Goal: Information Seeking & Learning: Learn about a topic

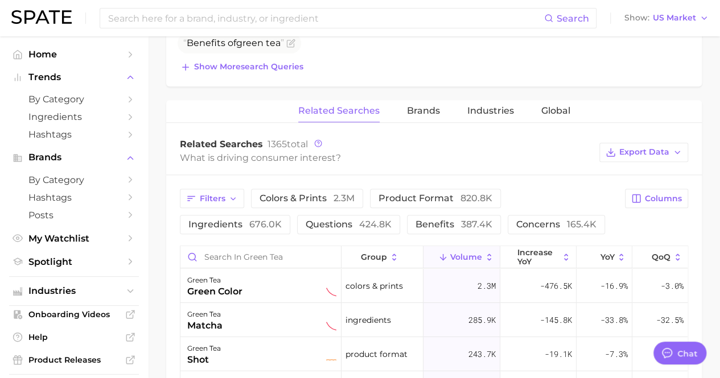
scroll to position [512, 0]
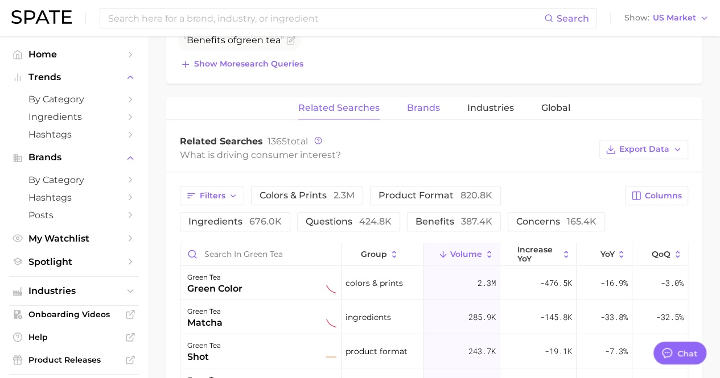
click at [416, 103] on span "Brands" at bounding box center [423, 108] width 33 height 10
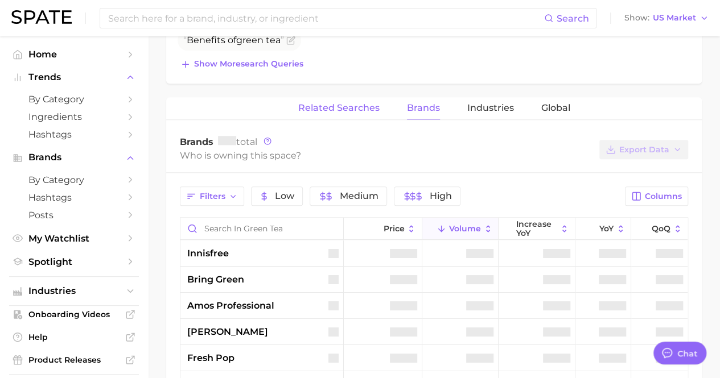
click at [373, 103] on span "Related Searches" at bounding box center [338, 108] width 81 height 10
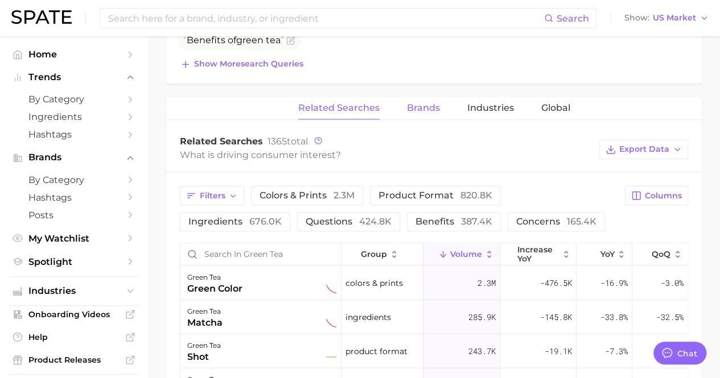
click at [431, 104] on button "Brands" at bounding box center [423, 108] width 33 height 22
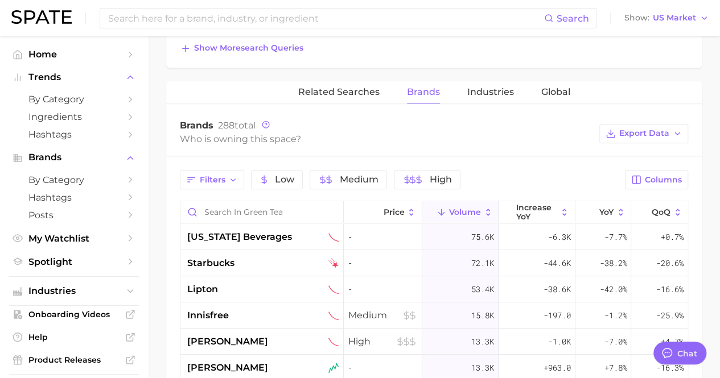
scroll to position [569, 0]
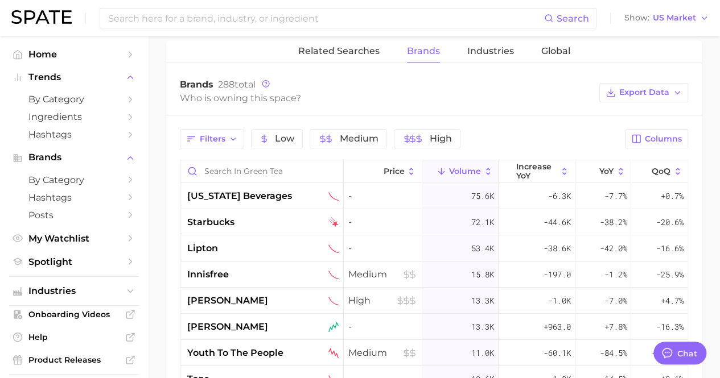
click at [460, 167] on span "Volume" at bounding box center [465, 171] width 32 height 9
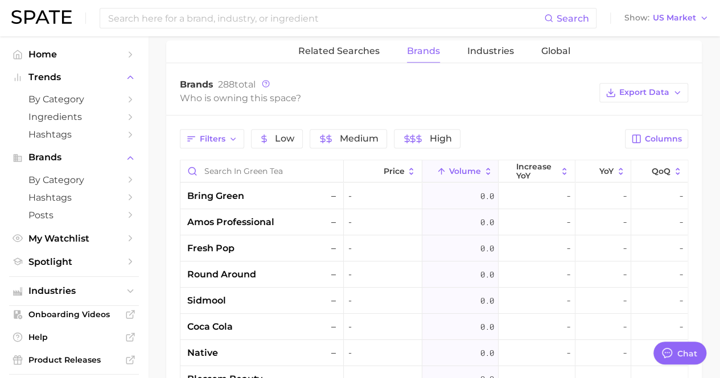
click at [460, 167] on span "Volume" at bounding box center [465, 171] width 32 height 9
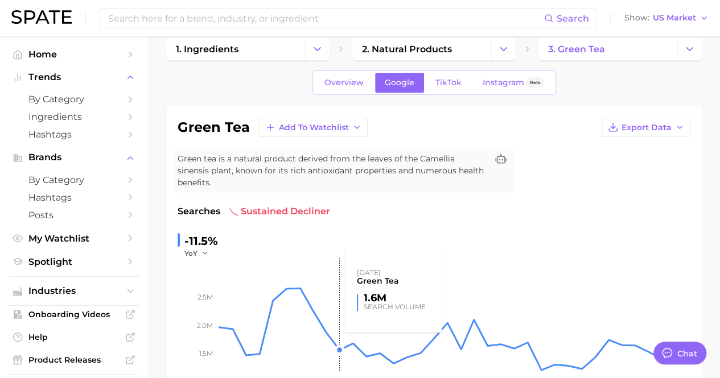
scroll to position [0, 0]
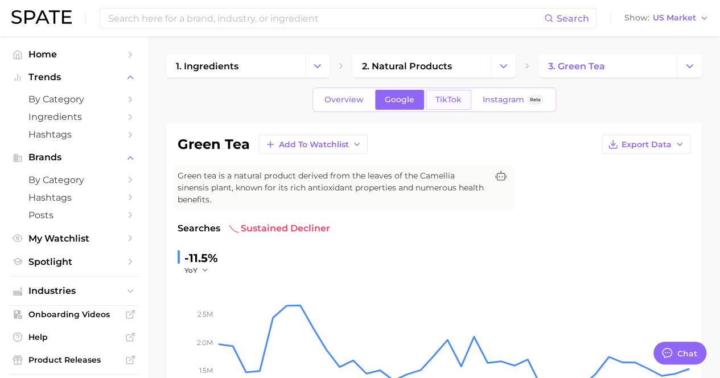
click at [458, 94] on link "TikTok" at bounding box center [448, 100] width 46 height 20
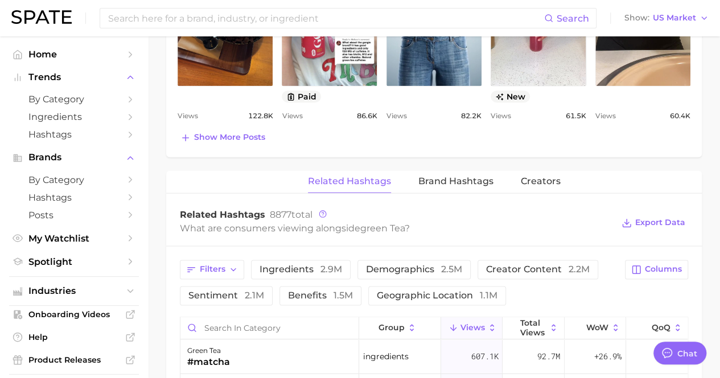
scroll to position [853, 0]
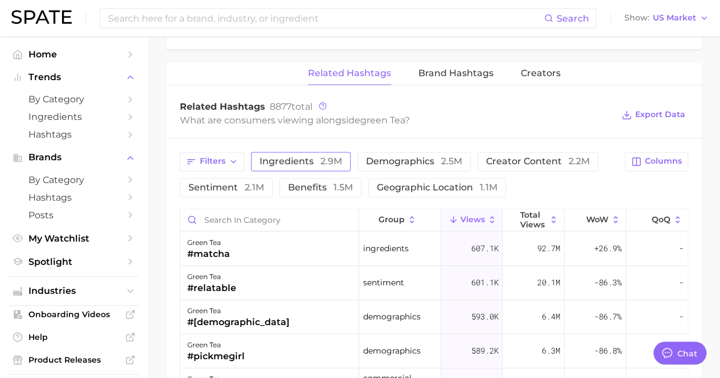
click at [317, 152] on button "ingredients 2.9m" at bounding box center [301, 161] width 100 height 19
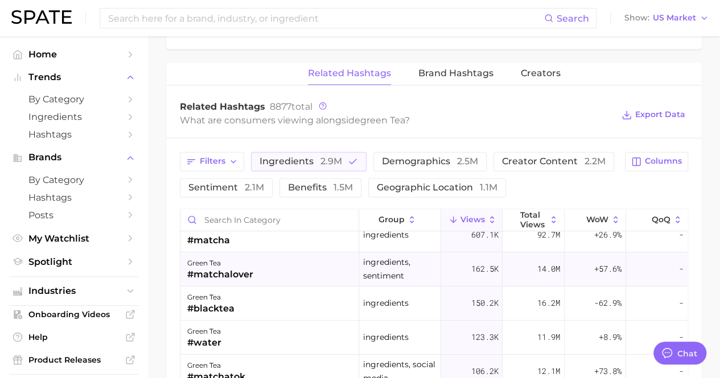
scroll to position [0, 0]
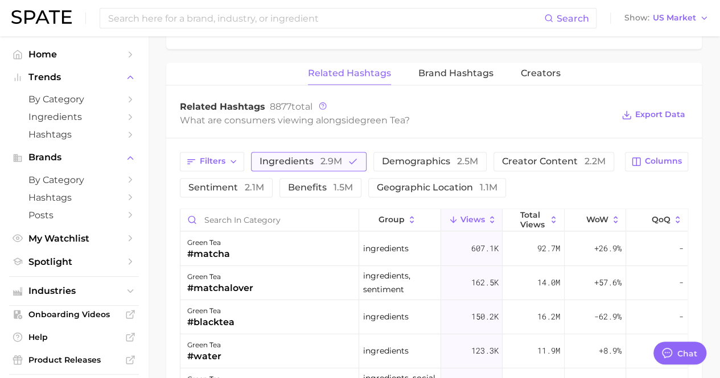
click at [311, 157] on span "ingredients 2.9m" at bounding box center [300, 161] width 82 height 9
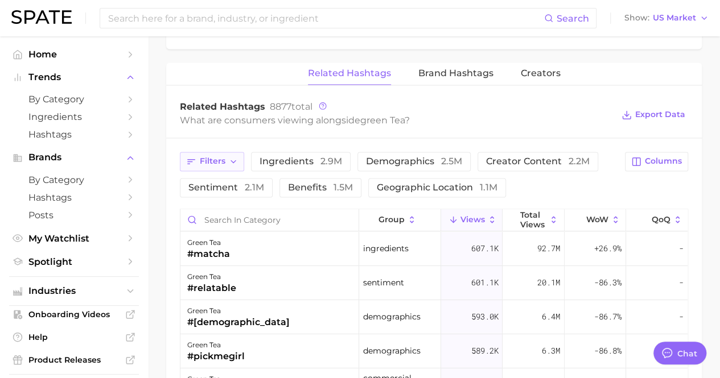
click at [224, 156] on span "Filters" at bounding box center [213, 161] width 26 height 10
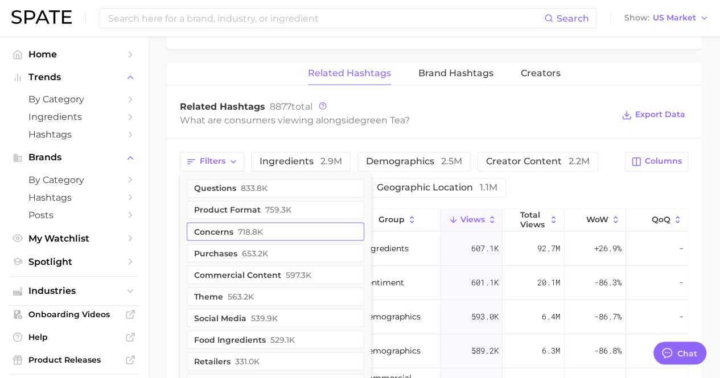
click at [220, 222] on button "concerns 718.8k" at bounding box center [275, 231] width 177 height 18
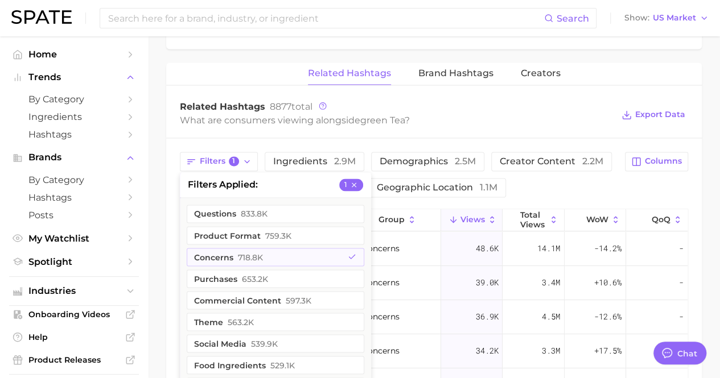
click at [534, 178] on div "Filters 1 filters applied 1 questions 833.8k product format 759.3k concerns 718…" at bounding box center [399, 175] width 438 height 46
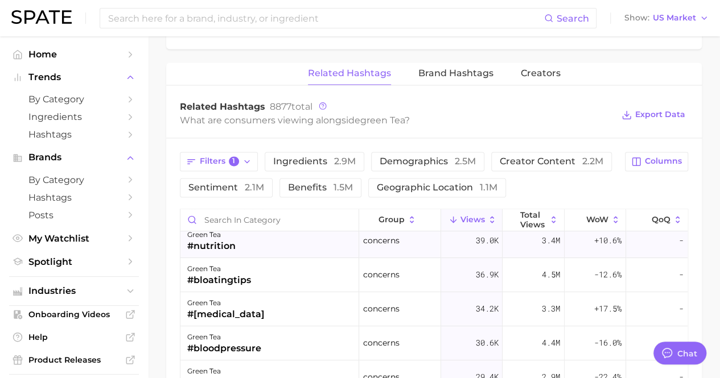
scroll to position [57, 0]
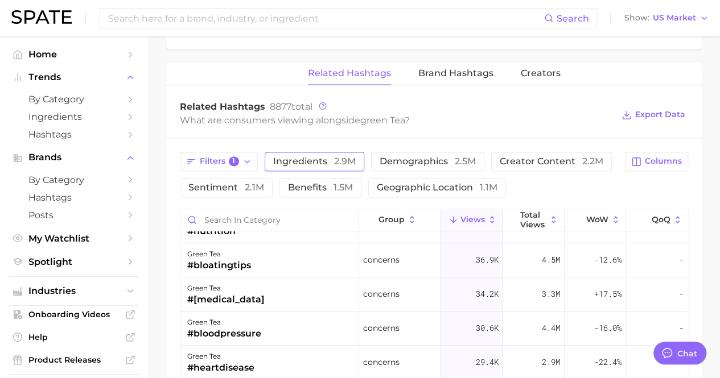
click at [287, 157] on span "ingredients 2.9m" at bounding box center [314, 161] width 82 height 9
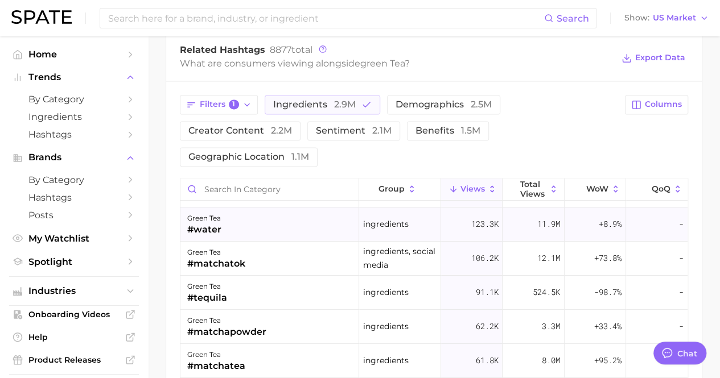
scroll to position [114, 0]
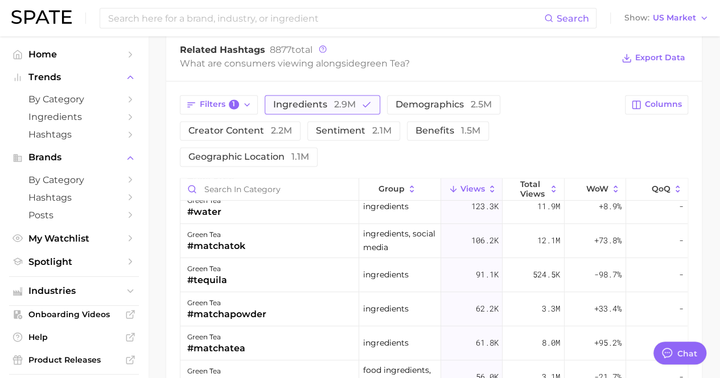
click at [337, 95] on button "ingredients 2.9m" at bounding box center [321, 104] width 115 height 19
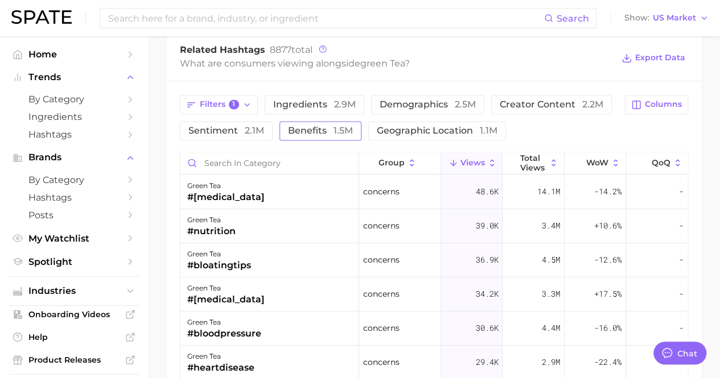
click at [299, 126] on span "benefits 1.5m" at bounding box center [320, 130] width 65 height 9
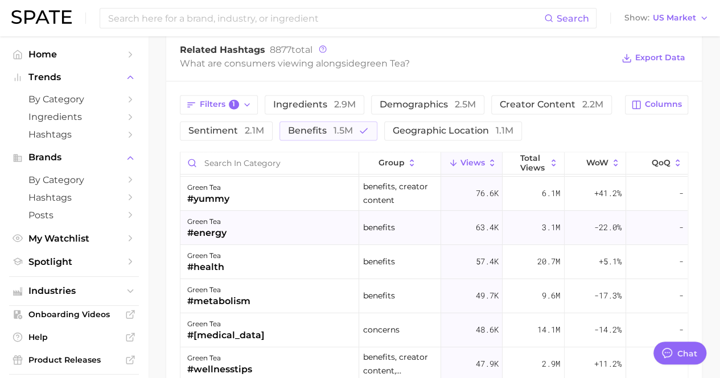
scroll to position [57, 0]
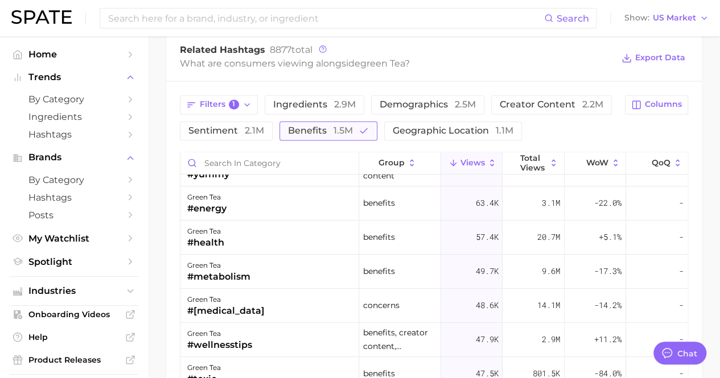
click at [362, 121] on button "benefits 1.5m" at bounding box center [328, 130] width 98 height 19
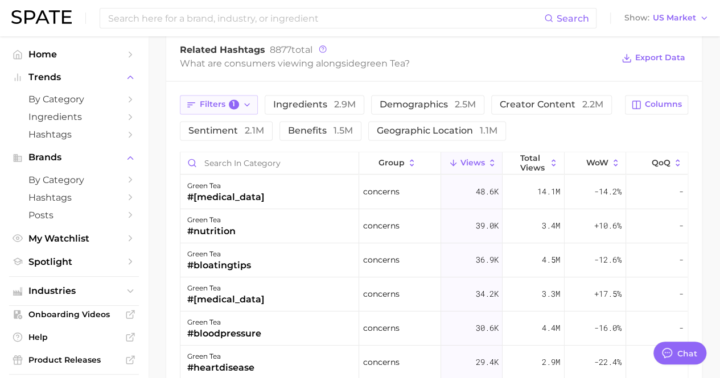
click at [195, 100] on icon "button" at bounding box center [191, 105] width 10 height 10
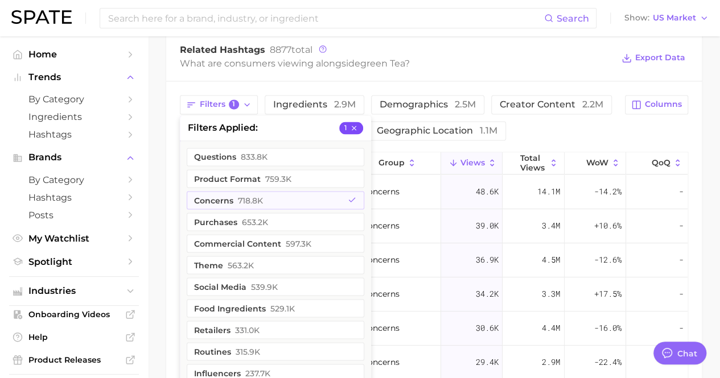
click at [353, 125] on icon "button" at bounding box center [354, 127] width 5 height 5
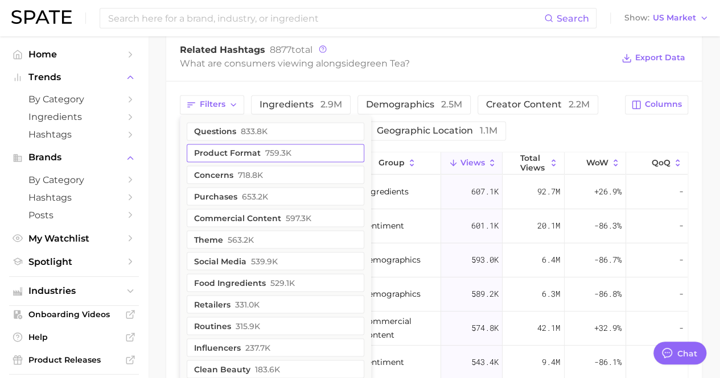
click at [266, 148] on span "759.3k" at bounding box center [278, 152] width 26 height 9
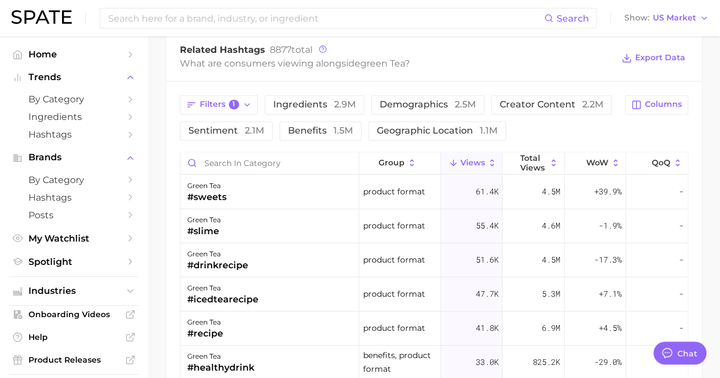
click at [521, 117] on div "Filters 1 ingredients 2.9m demographics 2.5m creator content 2.2m sentiment 2.1…" at bounding box center [399, 118] width 438 height 46
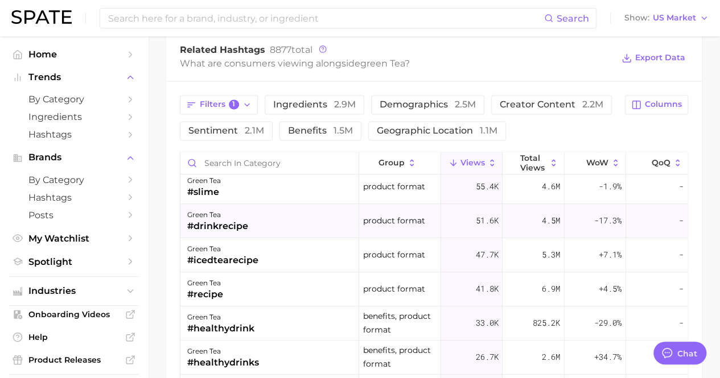
scroll to position [57, 0]
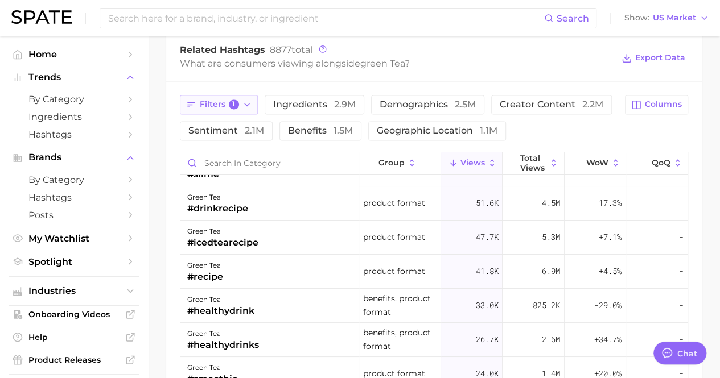
click at [230, 95] on button "Filters 1" at bounding box center [219, 104] width 78 height 19
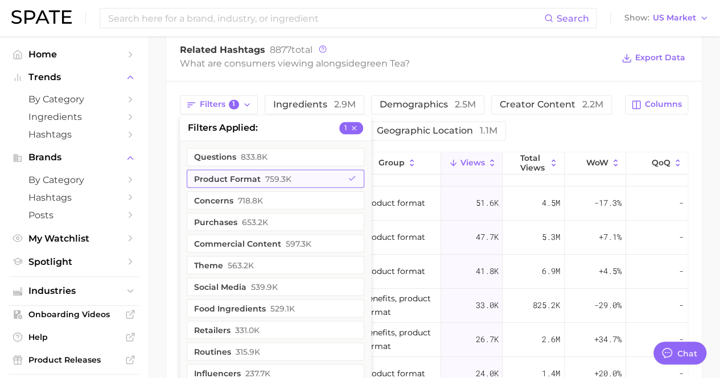
click at [289, 174] on span "759.3k" at bounding box center [278, 178] width 26 height 9
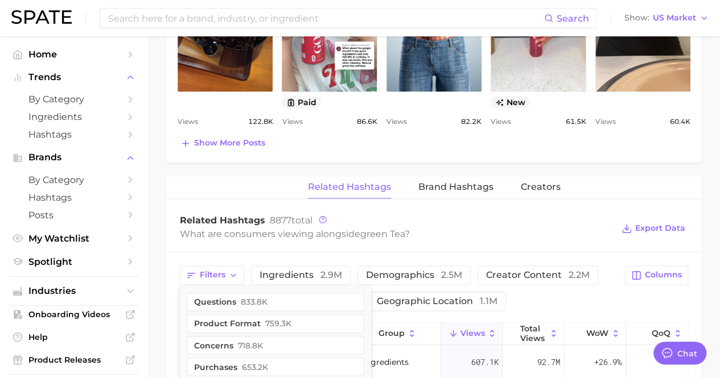
scroll to position [512, 0]
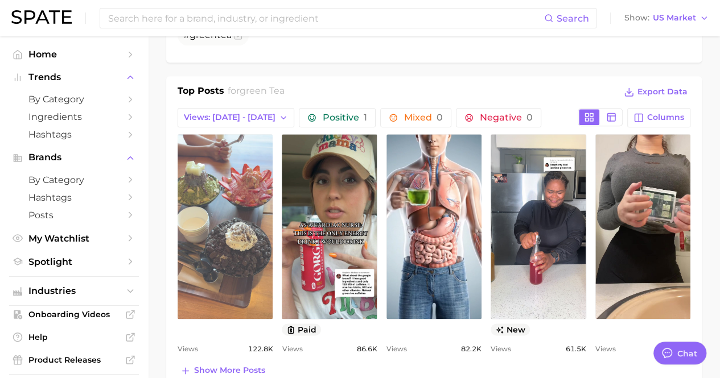
click at [249, 141] on link "view post on TikTok" at bounding box center [224, 226] width 95 height 185
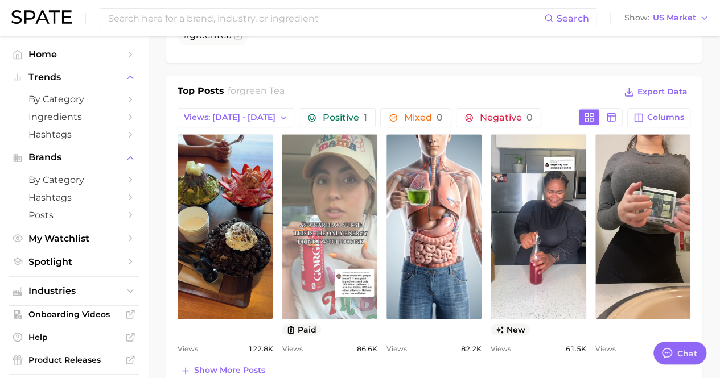
scroll to position [569, 0]
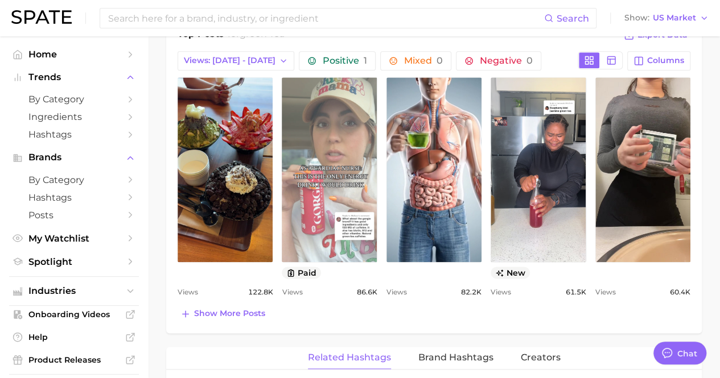
click at [328, 187] on link "view post on TikTok" at bounding box center [329, 169] width 95 height 185
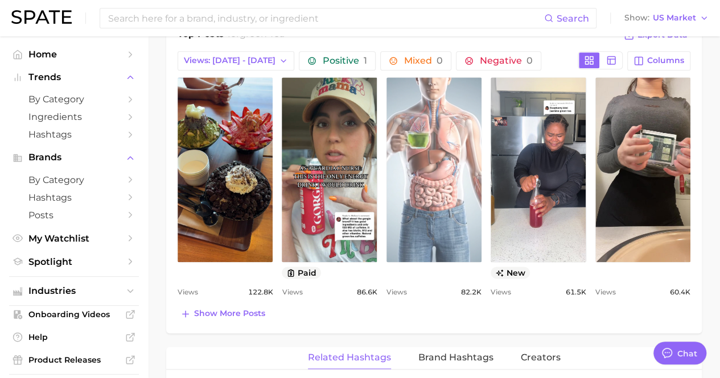
click at [436, 158] on link "view post on TikTok" at bounding box center [433, 169] width 95 height 185
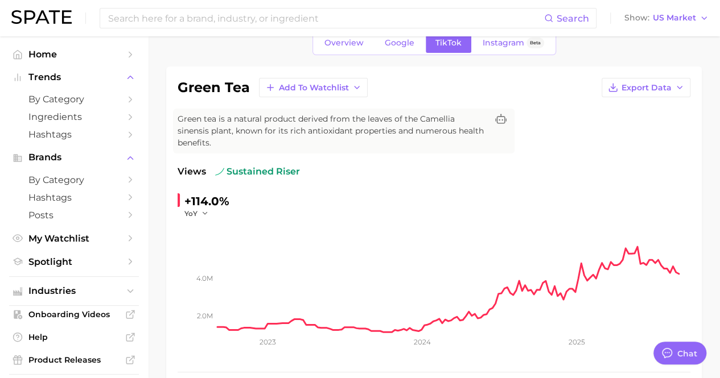
scroll to position [0, 0]
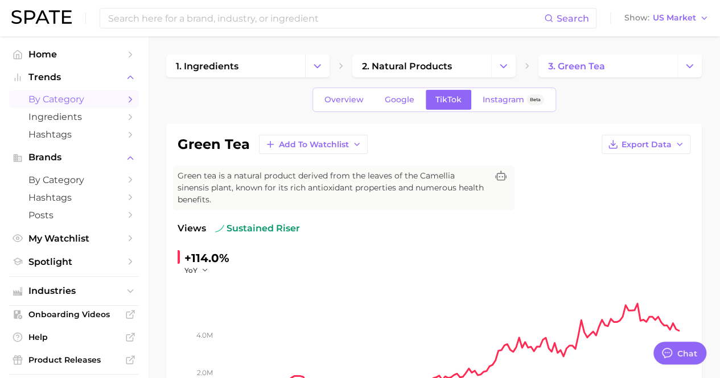
click at [125, 96] on icon "Sidebar" at bounding box center [130, 99] width 10 height 10
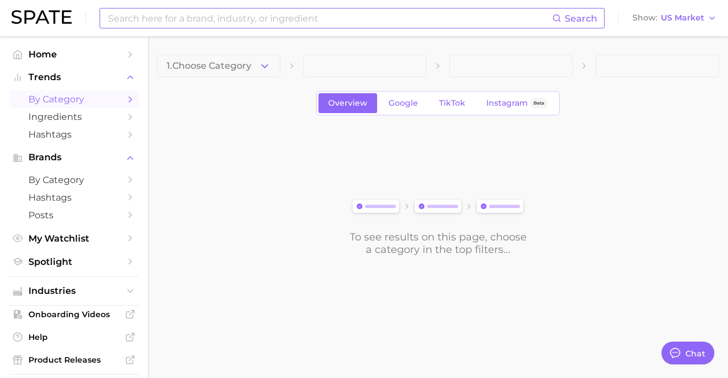
click at [245, 22] on input at bounding box center [329, 18] width 445 height 19
type input "n"
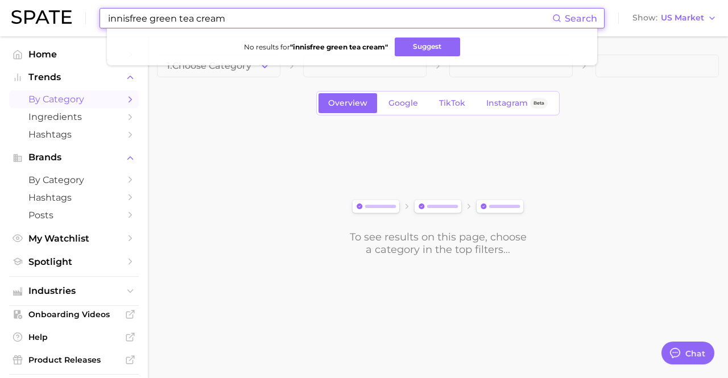
click at [119, 16] on input "innisfree green tea cream" at bounding box center [329, 18] width 445 height 19
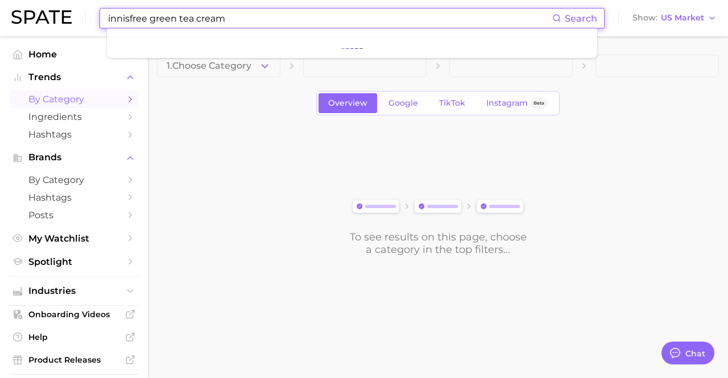
drag, startPoint x: 247, startPoint y: 19, endPoint x: 173, endPoint y: 7, distance: 74.2
click at [173, 8] on div "innisfree green tea cream Search" at bounding box center [352, 18] width 505 height 20
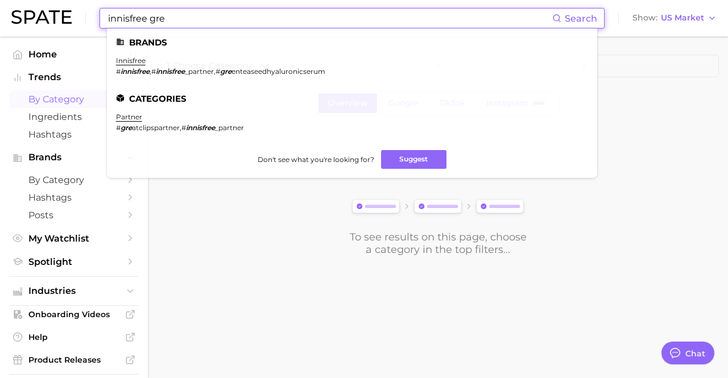
drag, startPoint x: 184, startPoint y: 20, endPoint x: 95, endPoint y: 1, distance: 91.2
click at [95, 2] on div "innisfree gre Search Brands innisfree # innisfree , # innisfree _partner , # gr…" at bounding box center [363, 18] width 705 height 36
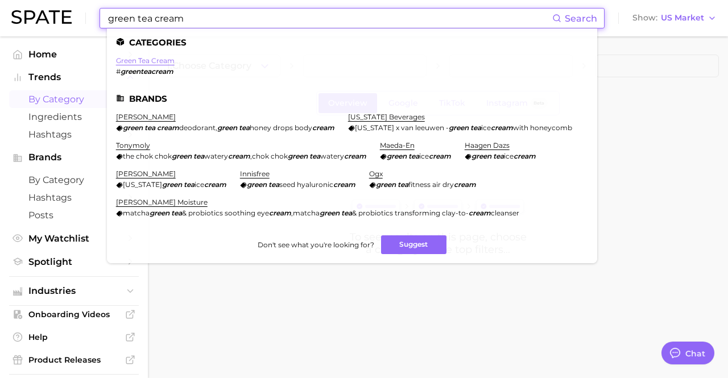
type input "green tea cream"
click at [134, 57] on link "green tea cream" at bounding box center [145, 60] width 59 height 9
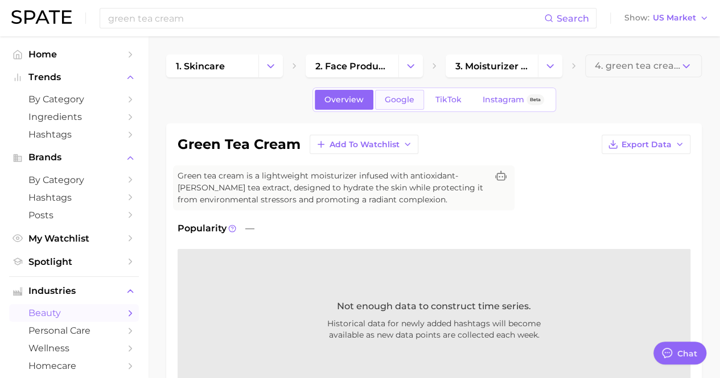
click at [395, 105] on link "Google" at bounding box center [399, 100] width 49 height 20
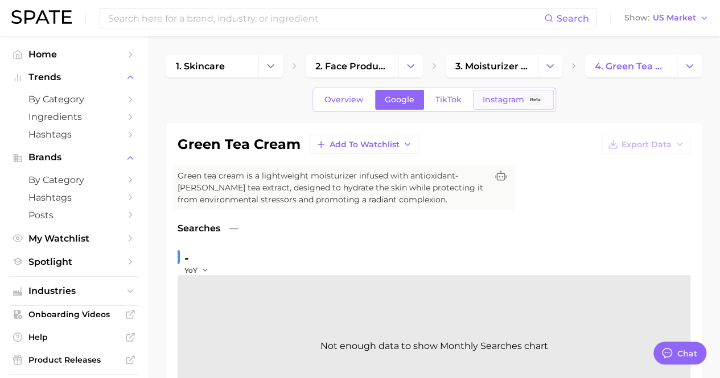
click at [487, 103] on span "Instagram" at bounding box center [503, 100] width 42 height 10
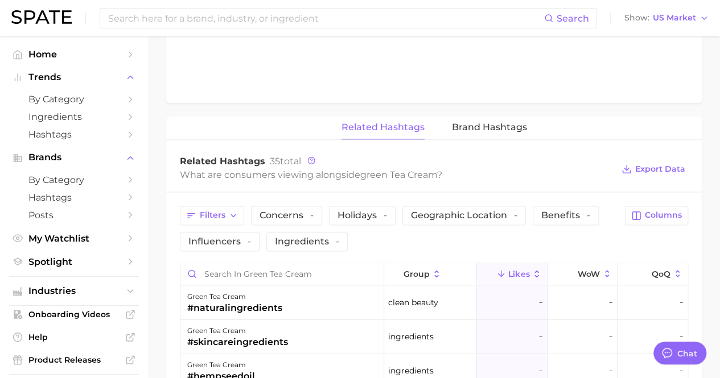
scroll to position [796, 0]
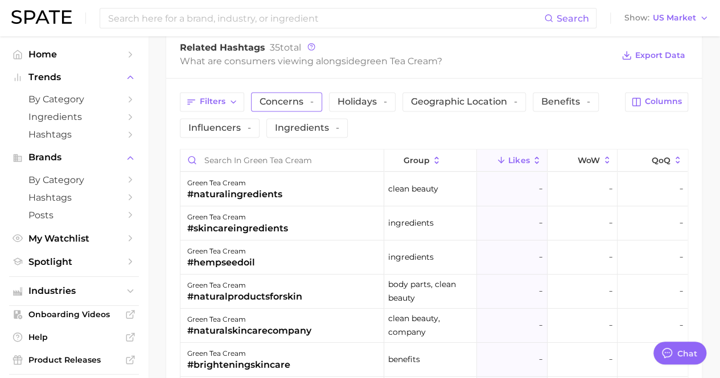
click at [295, 99] on span "Concerns -" at bounding box center [286, 101] width 54 height 9
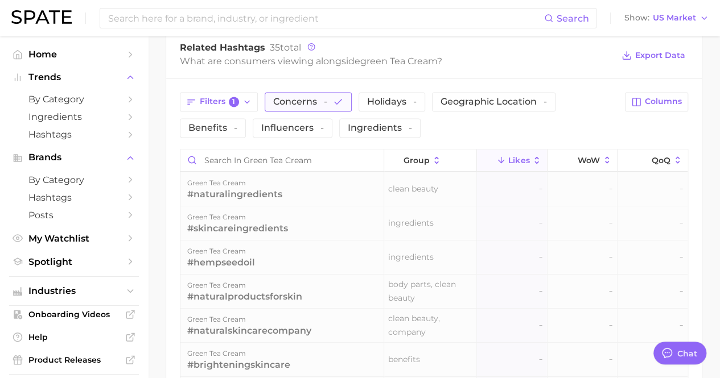
scroll to position [795, 0]
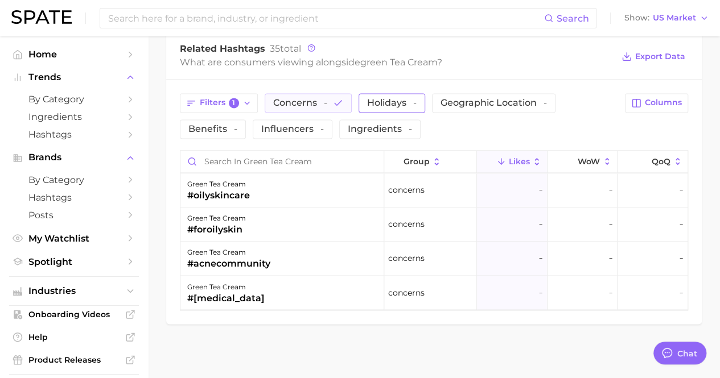
click at [391, 102] on span "Holidays -" at bounding box center [391, 102] width 49 height 9
click at [395, 102] on span "Holidays -" at bounding box center [391, 102] width 49 height 9
click at [233, 101] on span "1" at bounding box center [234, 103] width 10 height 10
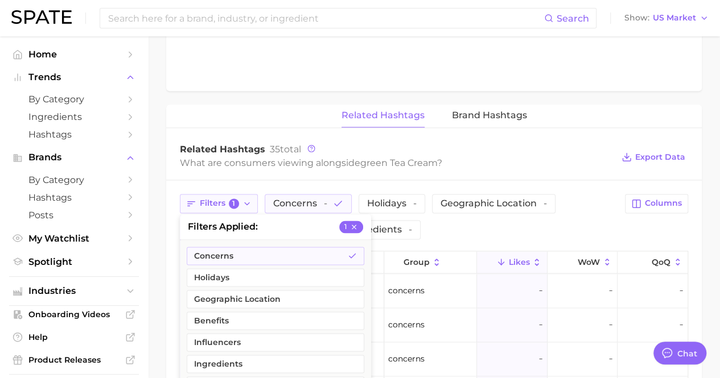
scroll to position [696, 0]
click at [246, 203] on icon "button" at bounding box center [246, 202] width 9 height 9
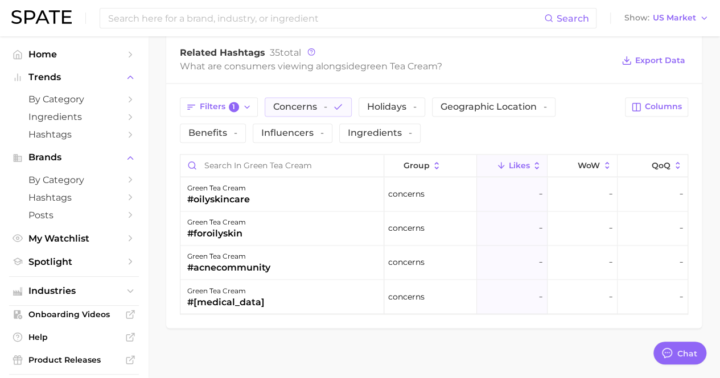
scroll to position [795, 0]
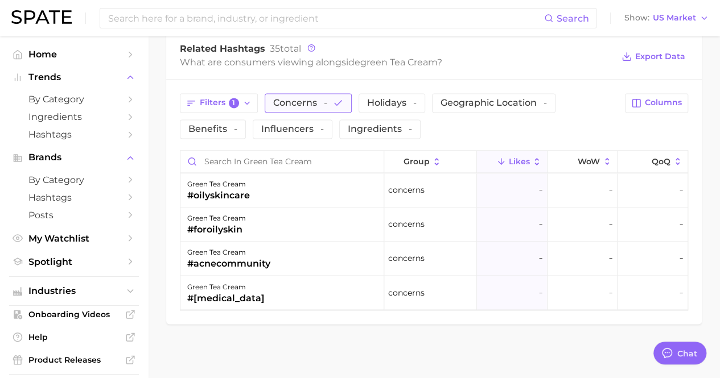
click at [328, 102] on button "Concerns -" at bounding box center [307, 102] width 87 height 19
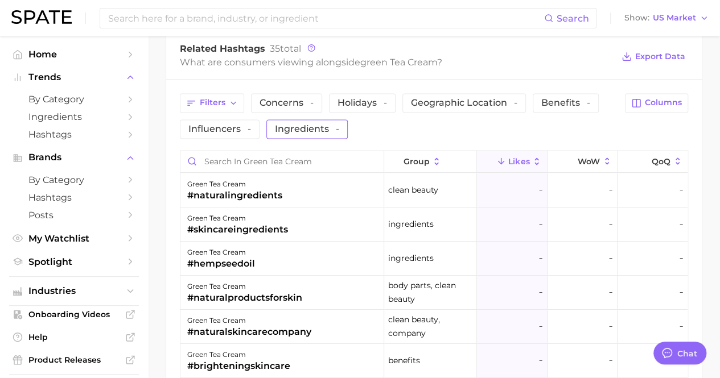
click at [289, 131] on span "Ingredients -" at bounding box center [307, 129] width 64 height 9
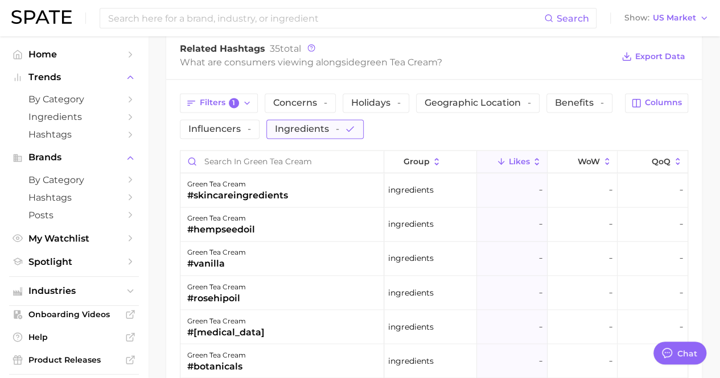
click at [317, 126] on span "Ingredients -" at bounding box center [307, 129] width 64 height 9
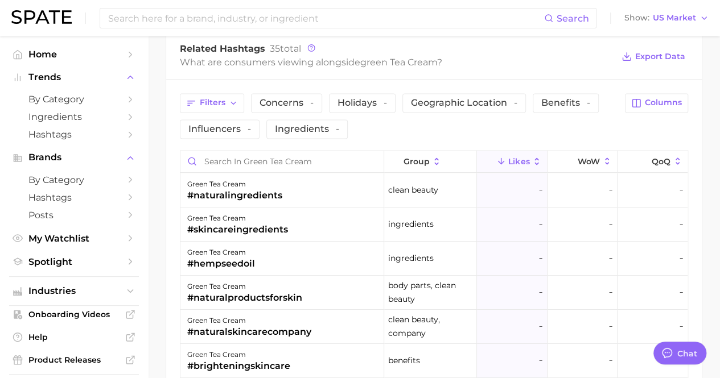
click at [298, 88] on div "Filters Concerns - Holidays - Geographic location - Benefits - Influencers - In…" at bounding box center [433, 311] width 535 height 462
click at [295, 104] on span "Concerns -" at bounding box center [286, 102] width 54 height 9
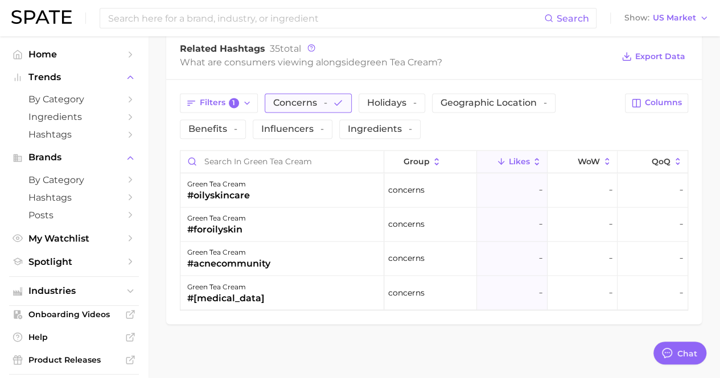
click at [329, 102] on button "Concerns -" at bounding box center [307, 102] width 87 height 19
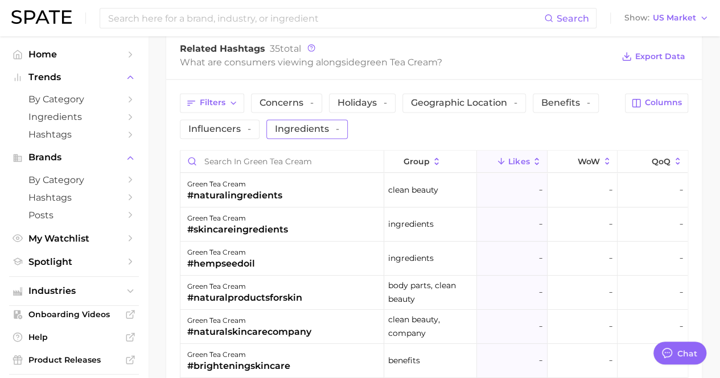
click at [329, 125] on span "Ingredients -" at bounding box center [307, 129] width 64 height 9
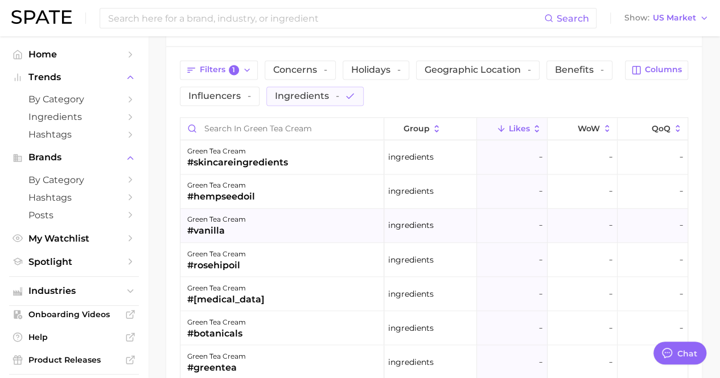
scroll to position [852, 0]
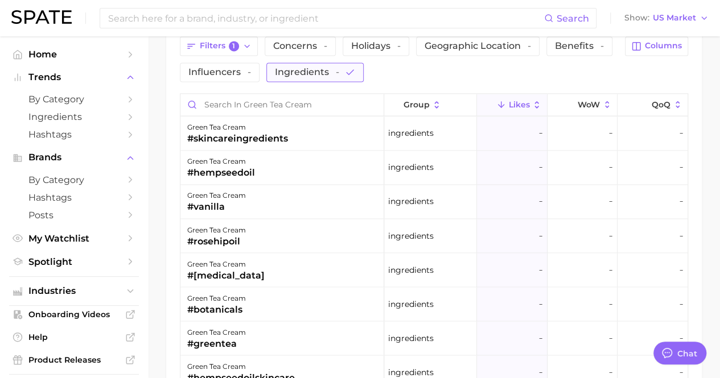
click at [321, 68] on span "Ingredients -" at bounding box center [307, 72] width 64 height 9
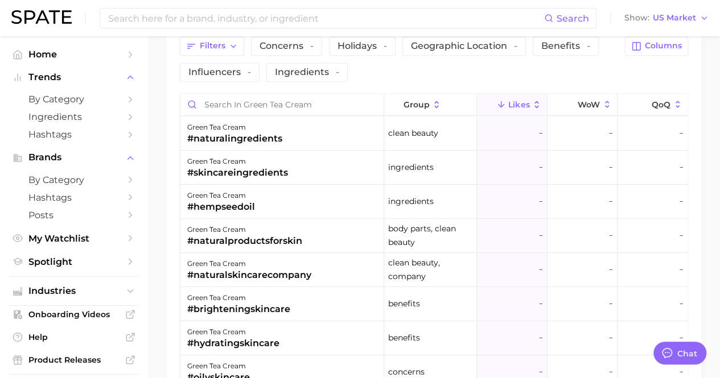
click at [550, 48] on span "Benefits -" at bounding box center [565, 46] width 49 height 9
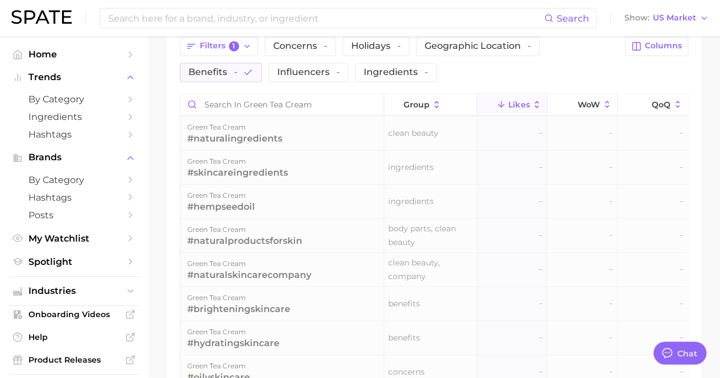
scroll to position [795, 0]
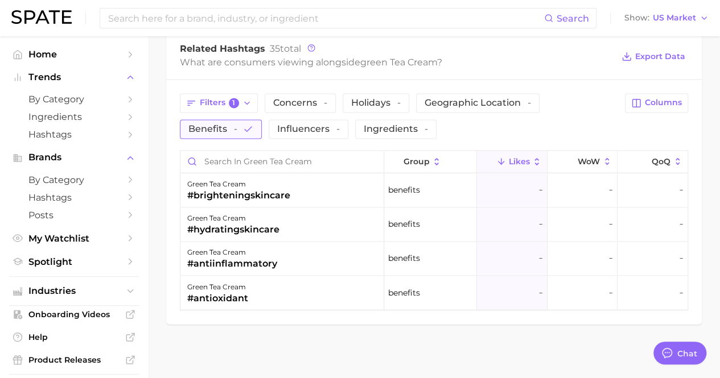
click at [247, 119] on button "Benefits -" at bounding box center [221, 128] width 82 height 19
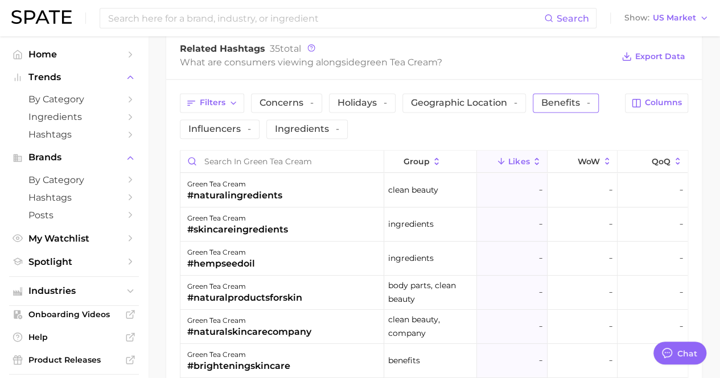
scroll to position [852, 0]
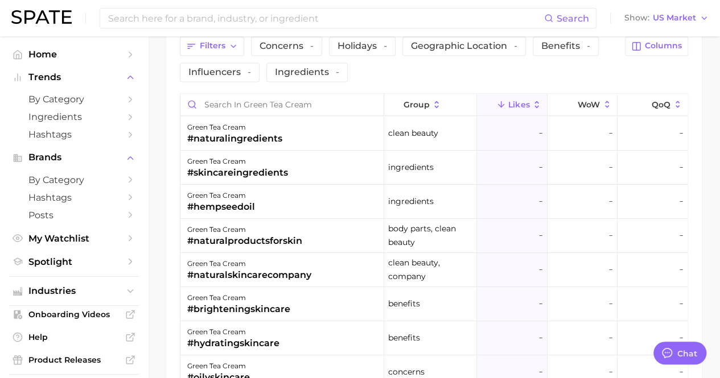
click at [213, 36] on div "Search Show US Market" at bounding box center [359, 18] width 697 height 36
click at [212, 42] on span "Filters" at bounding box center [213, 46] width 26 height 10
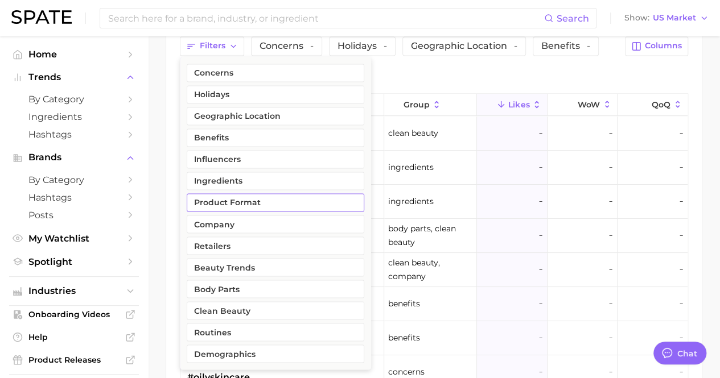
click at [264, 204] on button "Product format" at bounding box center [275, 202] width 177 height 18
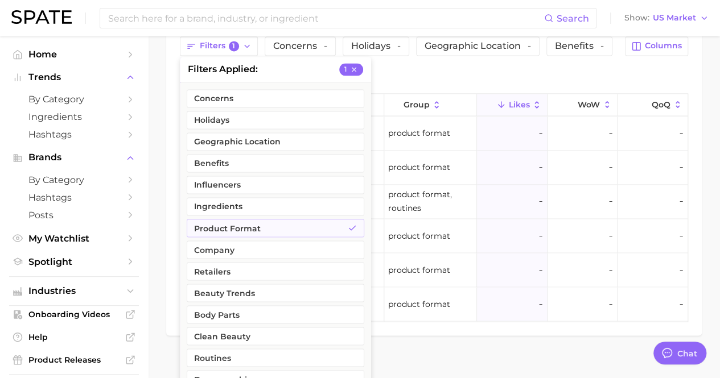
click at [414, 80] on div "Filters 1 filters applied 1 Concerns Holidays Geographic location Benefits Infl…" at bounding box center [433, 179] width 535 height 313
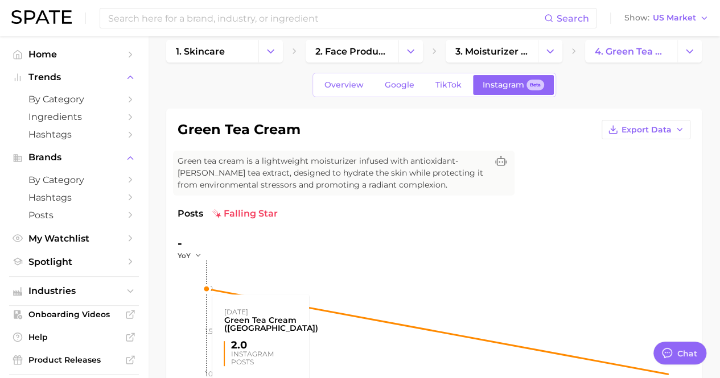
scroll to position [0, 0]
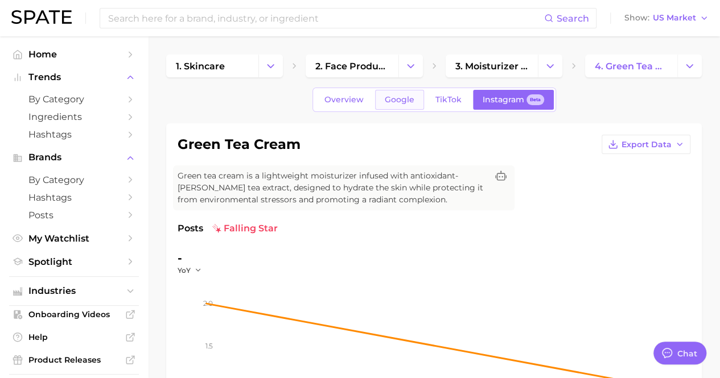
click at [404, 98] on span "Google" at bounding box center [399, 100] width 30 height 10
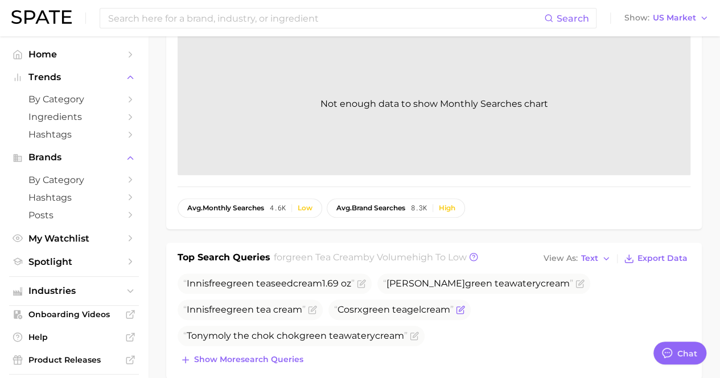
scroll to position [284, 0]
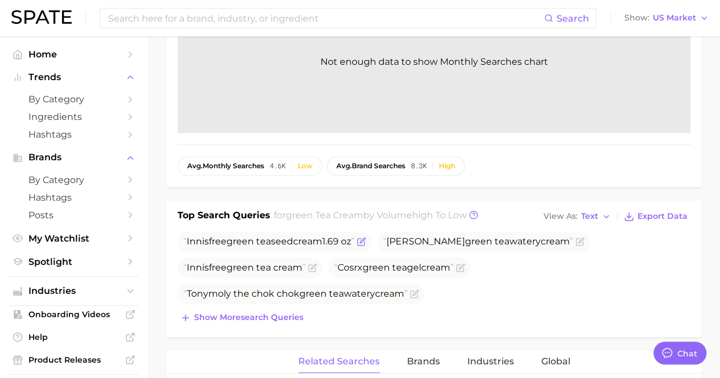
drag, startPoint x: 187, startPoint y: 241, endPoint x: 346, endPoint y: 236, distance: 158.8
click at [354, 237] on span "Innisfree green tea seed cream 1.69 oz" at bounding box center [268, 241] width 171 height 11
copy span "Innisfree green tea seed cream 1.69 oz"
drag, startPoint x: 395, startPoint y: 239, endPoint x: 548, endPoint y: 244, distance: 153.7
click at [548, 244] on span "[PERSON_NAME] green tea watery cream" at bounding box center [478, 241] width 190 height 11
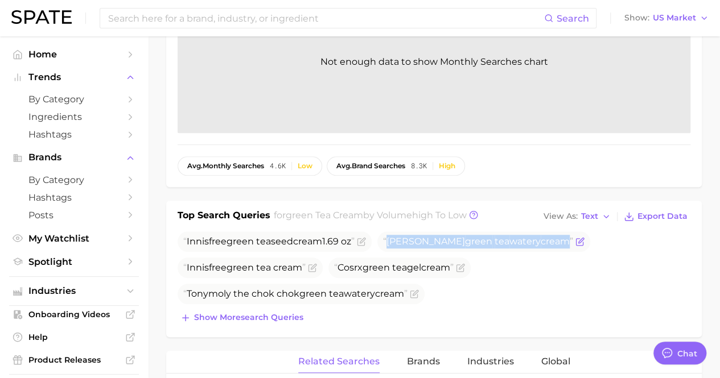
copy span "[PERSON_NAME] green tea watery cream"
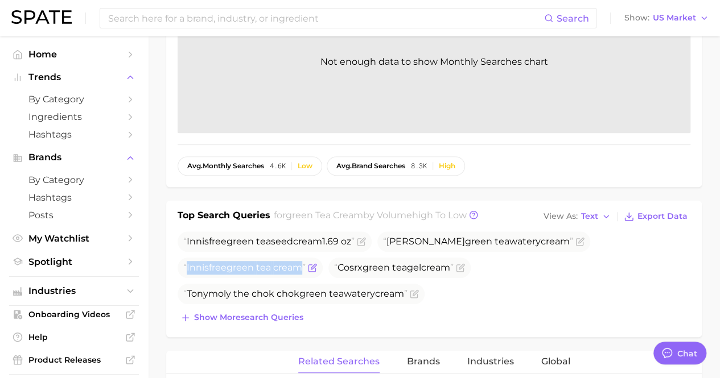
drag, startPoint x: 301, startPoint y: 264, endPoint x: 185, endPoint y: 263, distance: 116.0
click at [185, 263] on span "Innisfree green tea cream" at bounding box center [244, 267] width 122 height 11
copy span "Innisfree green tea cream"
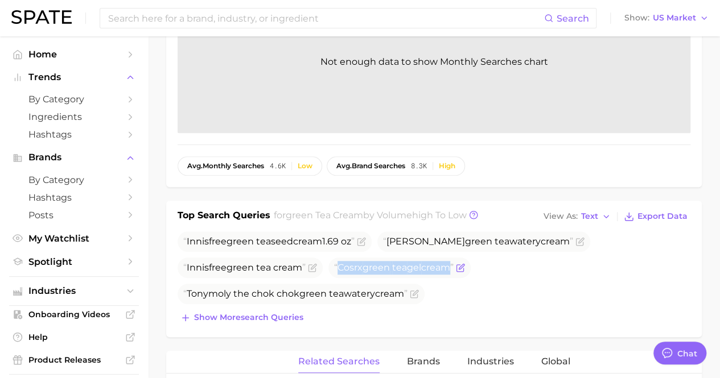
drag, startPoint x: 338, startPoint y: 265, endPoint x: 457, endPoint y: 268, distance: 118.3
click at [453, 268] on span "Cosrx green tea gel cream" at bounding box center [393, 267] width 119 height 11
copy span "Cosrx green tea gel cream"
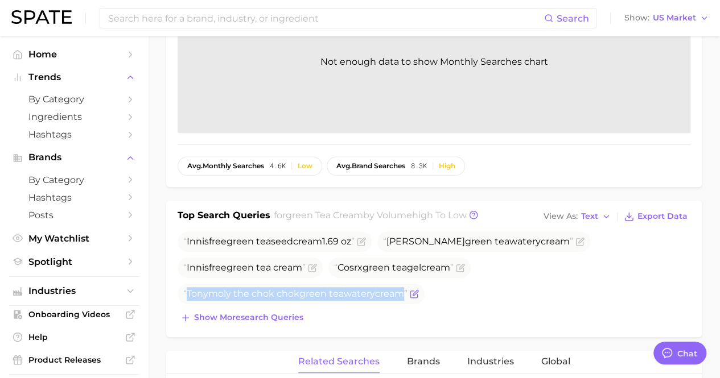
drag, startPoint x: 188, startPoint y: 292, endPoint x: 407, endPoint y: 286, distance: 219.6
click at [407, 287] on span "Tonymoly the chok [PERSON_NAME] tea watery cream" at bounding box center [295, 294] width 224 height 14
copy span "Tonymoly the chok [PERSON_NAME] tea watery cream"
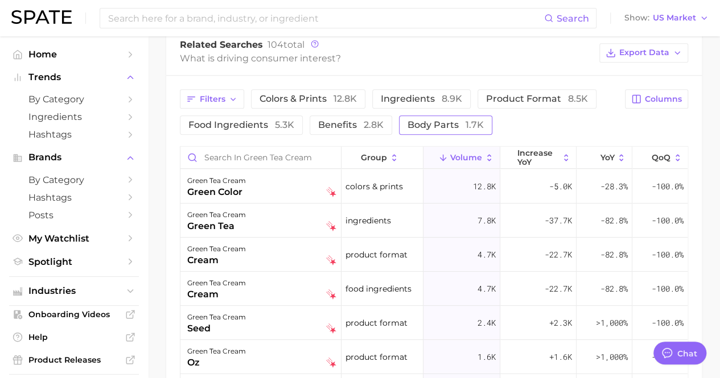
scroll to position [569, 0]
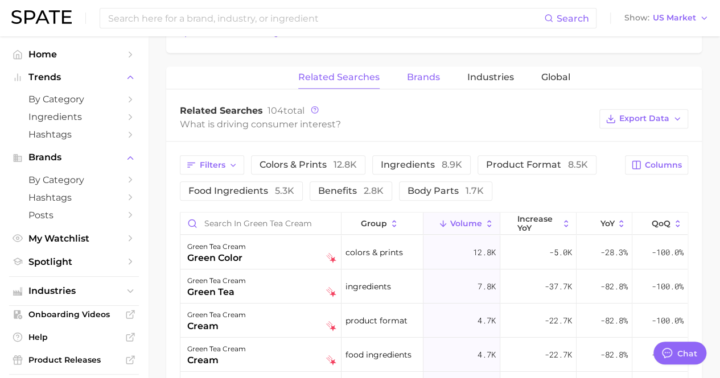
click at [413, 68] on button "Brands" at bounding box center [423, 78] width 33 height 22
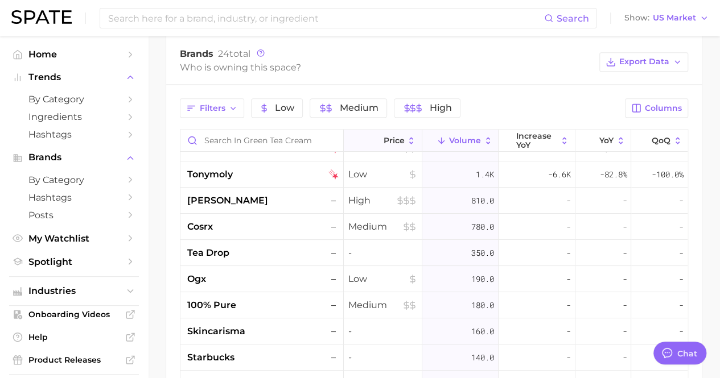
scroll to position [0, 0]
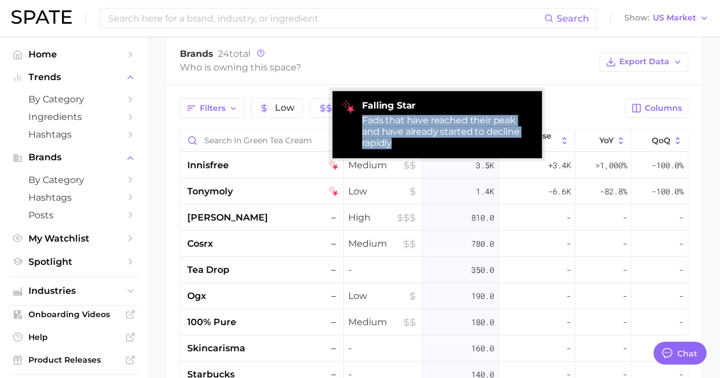
drag, startPoint x: 361, startPoint y: 118, endPoint x: 403, endPoint y: 144, distance: 49.1
click at [403, 144] on div "falling star Fads that have reached their peak and have already started to decl…" at bounding box center [436, 124] width 209 height 67
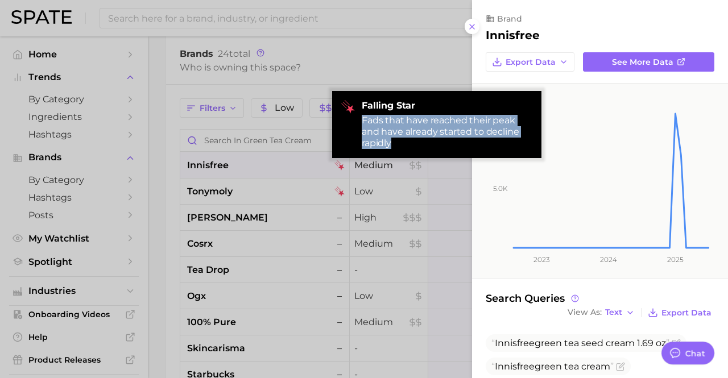
copy div "Fads that have reached their peak and have already started to decline rapidly"
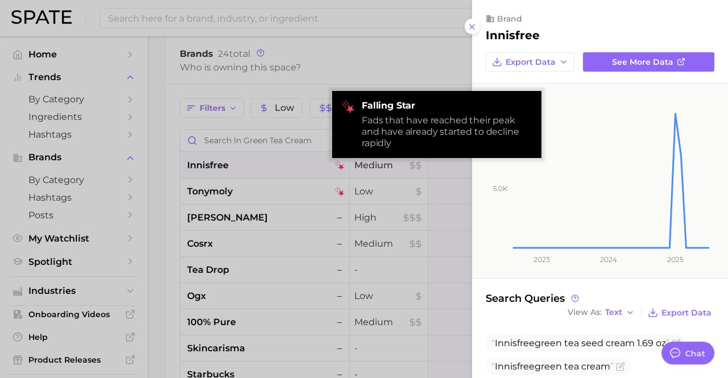
click at [394, 53] on div at bounding box center [364, 189] width 728 height 378
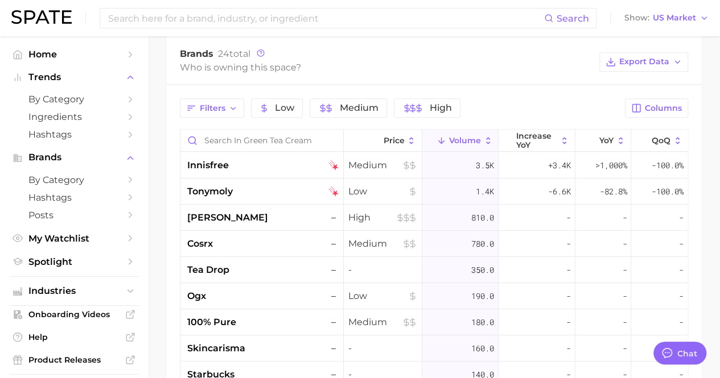
drag, startPoint x: 240, startPoint y: 189, endPoint x: 167, endPoint y: 192, distance: 73.4
click at [167, 192] on div "Filters Low Medium High Columns Price Volume increase YoY YoY QoQ innisfree Med…" at bounding box center [433, 303] width 535 height 436
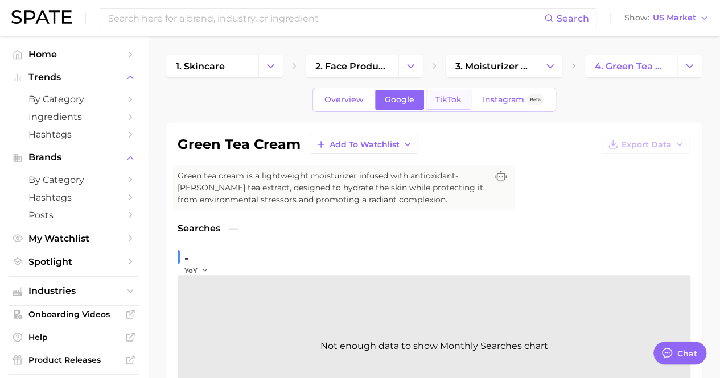
click at [445, 96] on span "TikTok" at bounding box center [448, 100] width 26 height 10
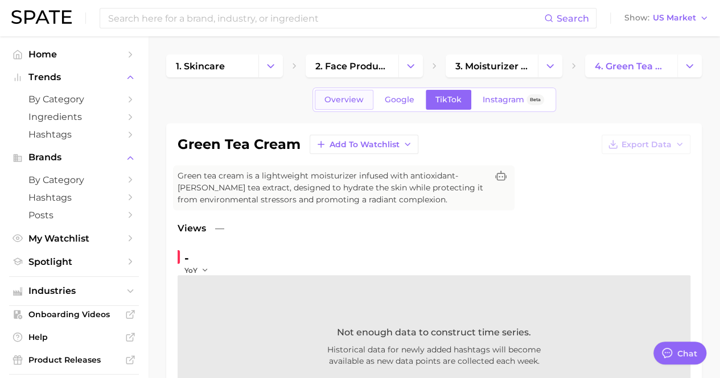
click at [359, 101] on span "Overview" at bounding box center [343, 100] width 39 height 10
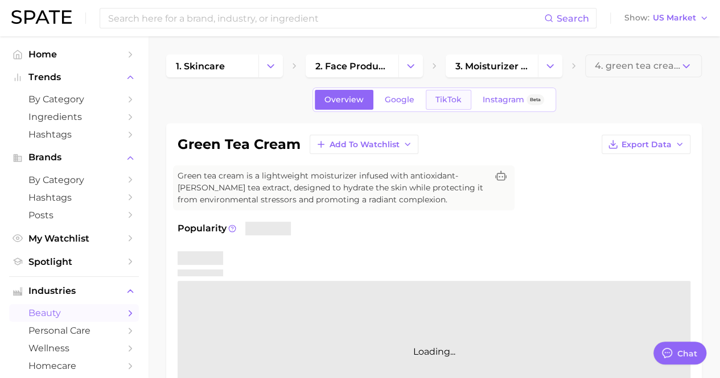
click at [443, 95] on span "TikTok" at bounding box center [448, 100] width 26 height 10
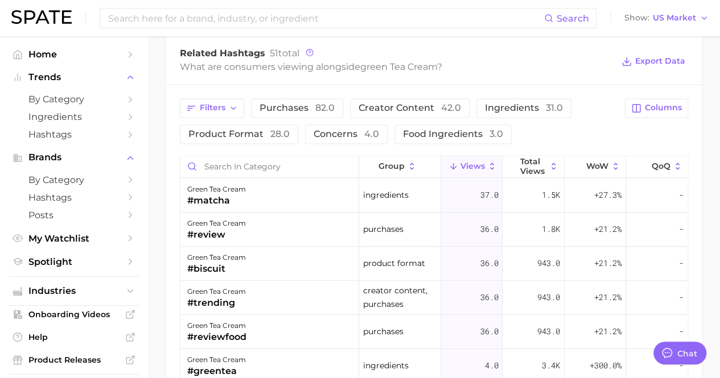
scroll to position [910, 0]
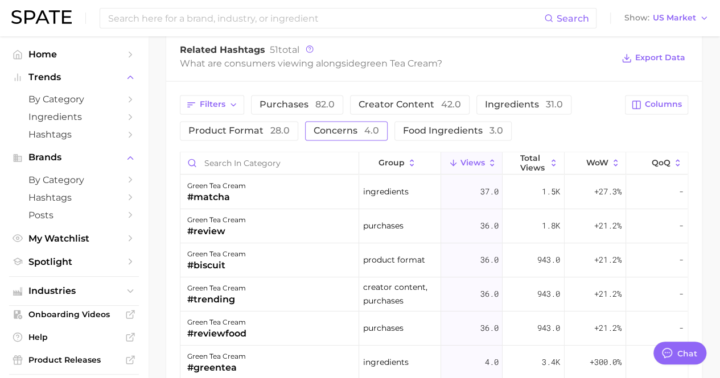
click at [320, 126] on span "concerns 4.0" at bounding box center [345, 130] width 65 height 9
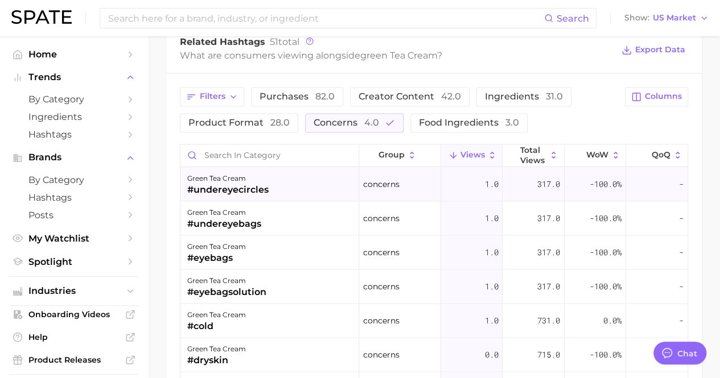
scroll to position [1013, 0]
